Goal: Task Accomplishment & Management: Use online tool/utility

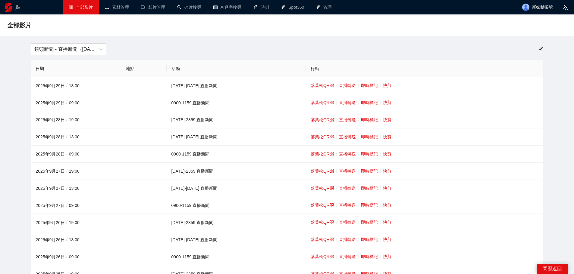
click at [196, 27] on div "全部影片" at bounding box center [286, 25] width 559 height 12
click at [71, 49] on font "鏡頭新聞 - 直播新聞（[DATE]-[DATE]）" at bounding box center [76, 49] width 84 height 5
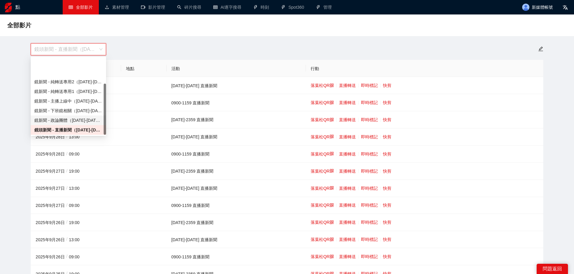
scroll to position [39, 0]
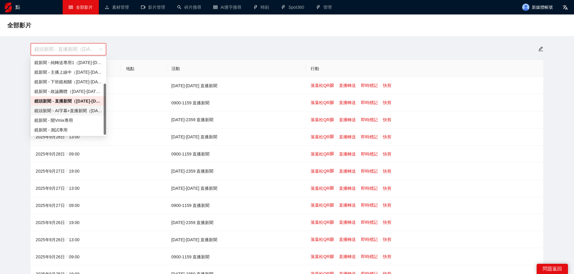
click at [63, 111] on font "鏡頭新聞 - AI字幕+直播新聞（[DATE]-[DATE]）" at bounding box center [78, 110] width 89 height 5
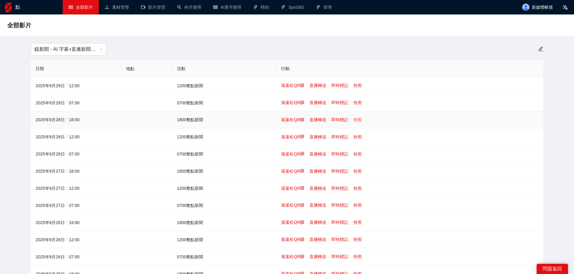
click at [357, 120] on font "快剪" at bounding box center [357, 119] width 8 height 5
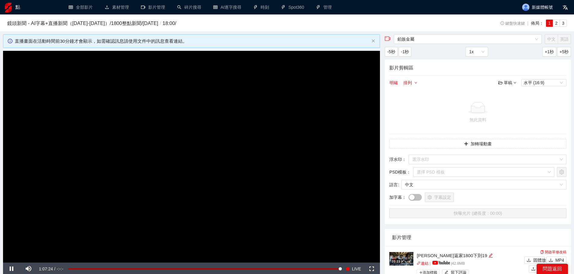
drag, startPoint x: 186, startPoint y: 145, endPoint x: 247, endPoint y: 137, distance: 61.6
click at [186, 145] on video "Video Player" at bounding box center [191, 157] width 377 height 212
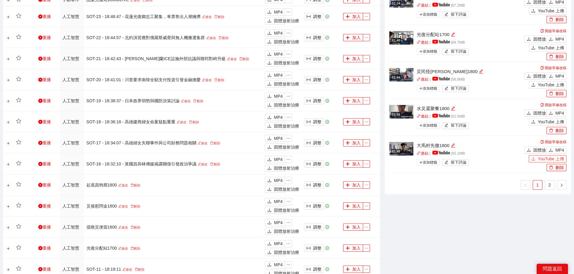
scroll to position [452, 0]
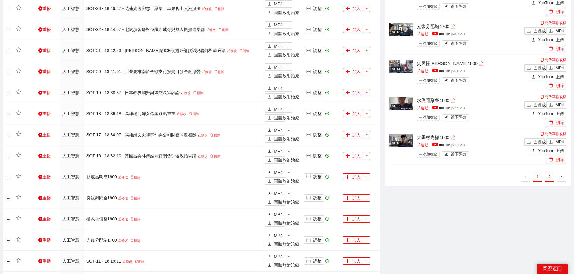
click at [548, 173] on link "2" at bounding box center [549, 177] width 9 height 9
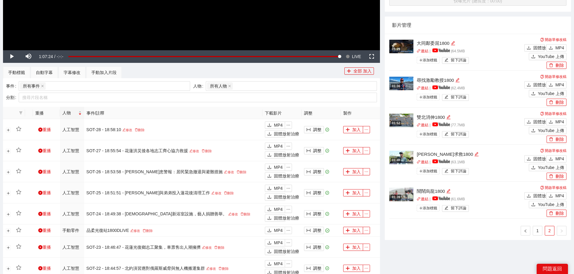
scroll to position [208, 0]
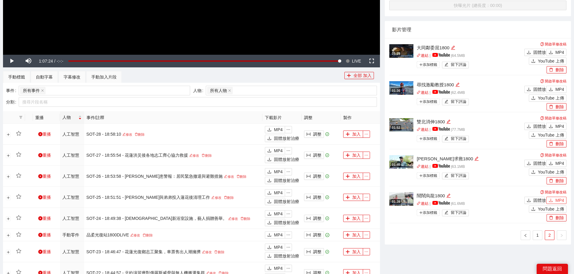
click at [555, 198] on button "MP4" at bounding box center [556, 200] width 20 height 7
click at [555, 162] on button "MP4" at bounding box center [556, 163] width 20 height 7
click at [553, 126] on button "MP4" at bounding box center [556, 126] width 20 height 7
click at [554, 89] on button "MP4" at bounding box center [556, 89] width 20 height 7
click at [559, 50] on font "MP4" at bounding box center [559, 52] width 9 height 5
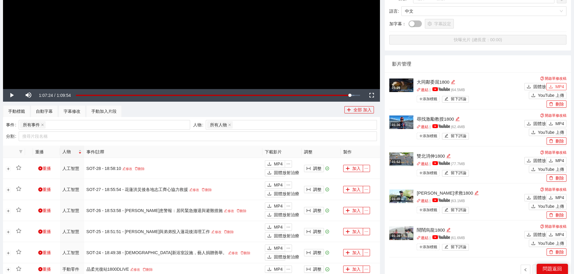
scroll to position [88, 0]
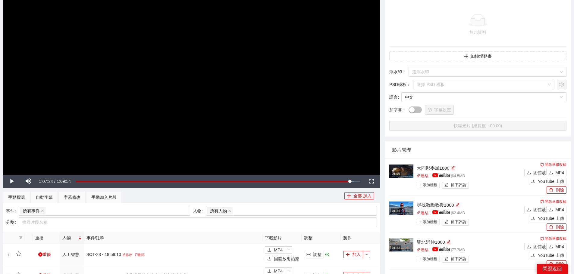
click at [220, 96] on video "Video Player" at bounding box center [191, 69] width 377 height 212
drag, startPoint x: 329, startPoint y: 181, endPoint x: 358, endPoint y: 181, distance: 28.9
click at [358, 181] on div "1:09:18" at bounding box center [357, 182] width 0 height 2
click at [351, 180] on div "Loaded : 100.00% 1:07:53 1:09:26" at bounding box center [218, 181] width 290 height 13
click at [341, 178] on div "Loaded : 98.57% 1:05:18 1:07:50" at bounding box center [218, 181] width 290 height 13
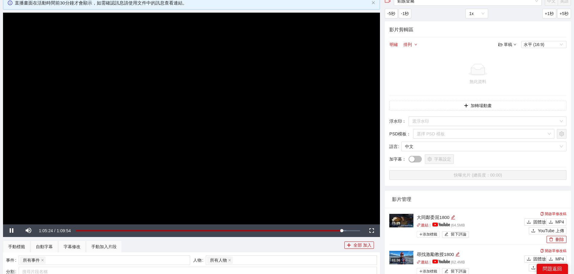
scroll to position [27, 0]
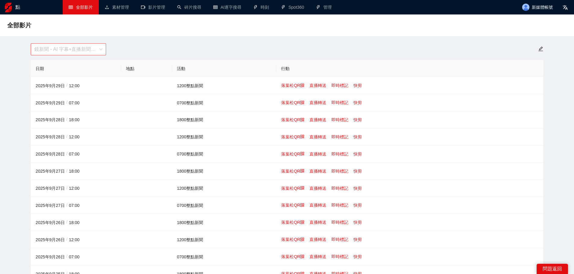
click at [82, 46] on span "鏡新聞 - AI 字幕+直播新聞（[DATE]-[DATE]）" at bounding box center [68, 49] width 68 height 11
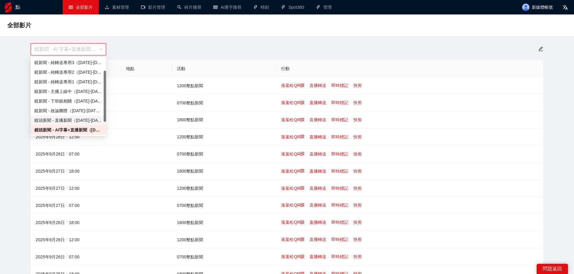
click at [78, 119] on font "鏡頭新聞 - 直播新聞（[DATE]-[DATE]）" at bounding box center [71, 120] width 74 height 5
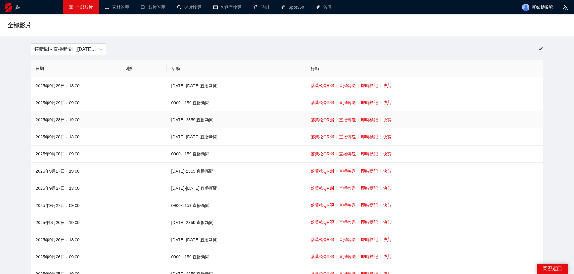
click at [383, 119] on font "快剪" at bounding box center [387, 119] width 8 height 5
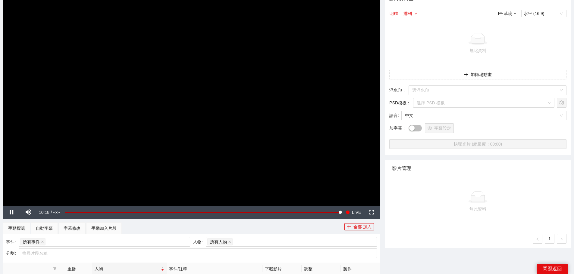
scroll to position [60, 0]
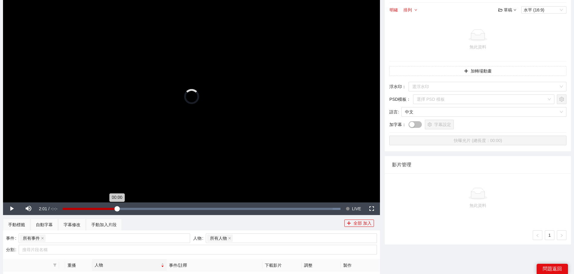
click at [119, 209] on div "Loaded : 100.00% -08:17 00:00" at bounding box center [202, 209] width 278 height 2
click at [137, 207] on div "Loaded : 30.09% -07:34 -08:18" at bounding box center [202, 209] width 284 height 13
click at [178, 207] on div "Loaded : 37.86% -06:03 -07:33" at bounding box center [202, 209] width 284 height 13
click at [207, 206] on div "Loaded : 47.57% -05:00 -04:59" at bounding box center [202, 209] width 284 height 13
click at [243, 204] on div "Loaded : 62.14% -03:38 -05:00" at bounding box center [202, 209] width 284 height 13
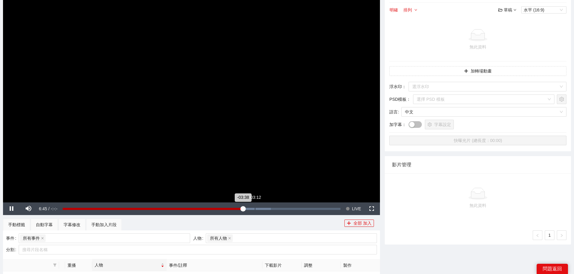
click at [255, 206] on div "Loaded : 75.00% -03:12 -03:38" at bounding box center [202, 209] width 284 height 13
click at [282, 205] on div "Loaded : 79.81% -02:11 -03:12" at bounding box center [202, 209] width 284 height 13
click at [322, 211] on div "Loaded : 89.42% -00:43 -00:42" at bounding box center [202, 209] width 284 height 13
click at [332, 210] on div "Loaded : 100.00% -00:20 -00:42" at bounding box center [202, 209] width 278 height 2
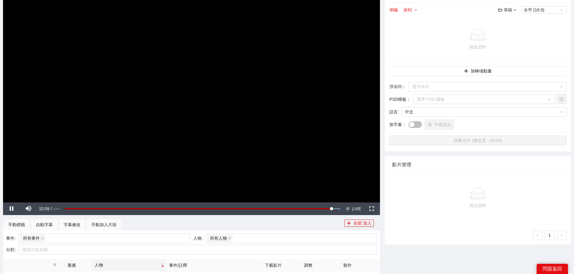
click at [205, 154] on video "Video Player" at bounding box center [191, 97] width 377 height 212
